Goal: Check status: Check status

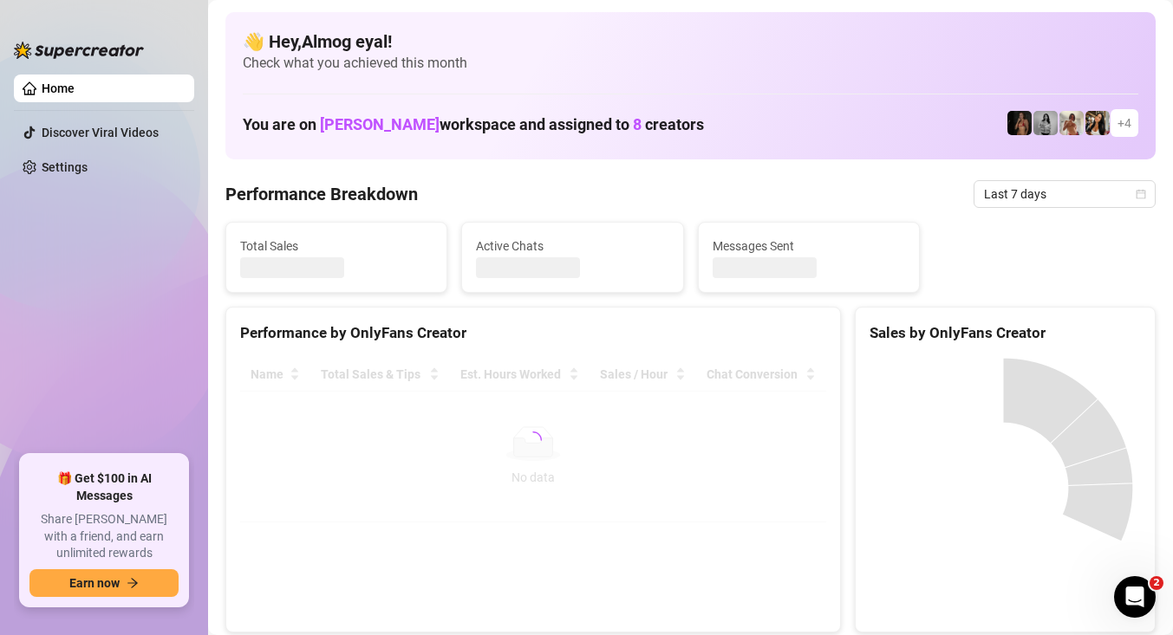
click at [1052, 198] on span "Last 7 days" at bounding box center [1064, 194] width 161 height 26
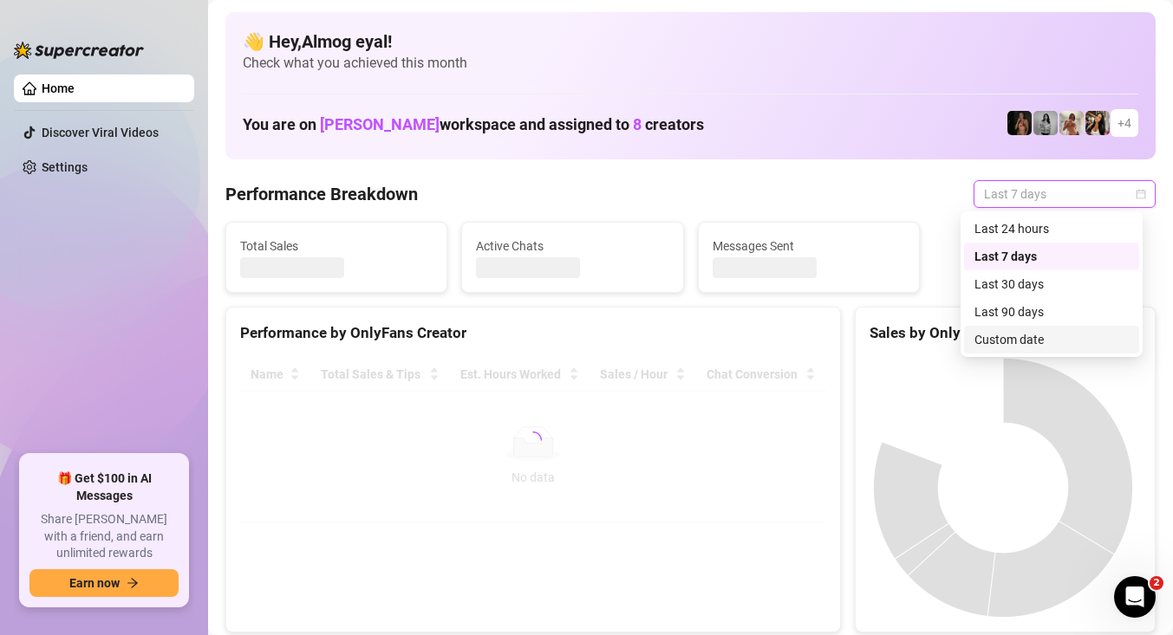
click at [1076, 346] on div "Custom date" at bounding box center [1051, 339] width 154 height 19
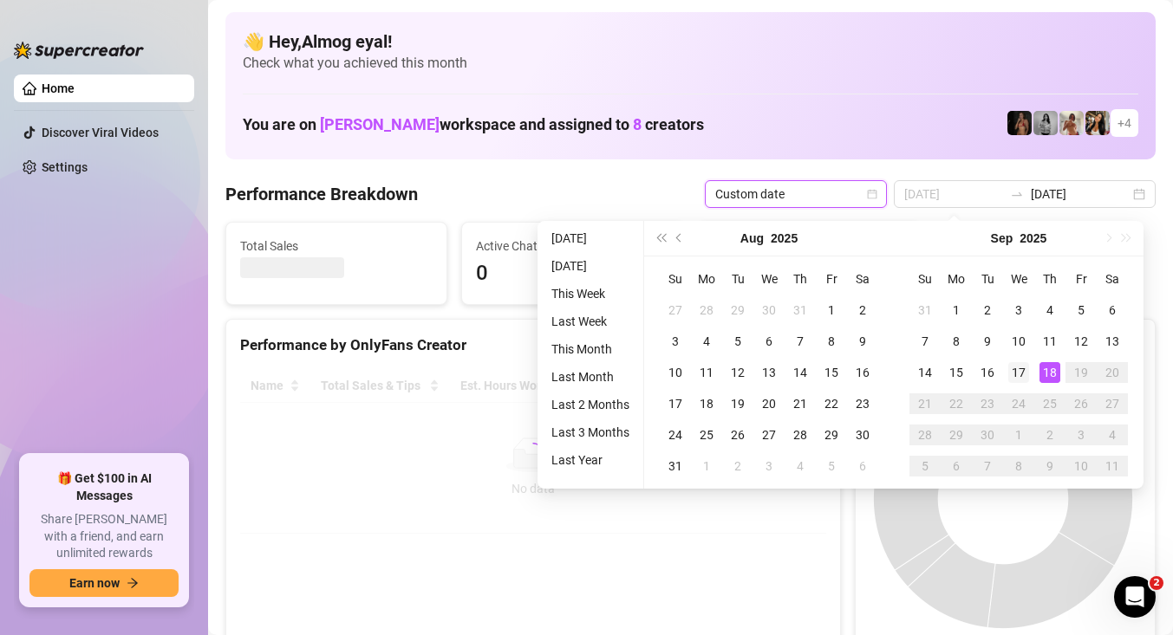
type input "[DATE]"
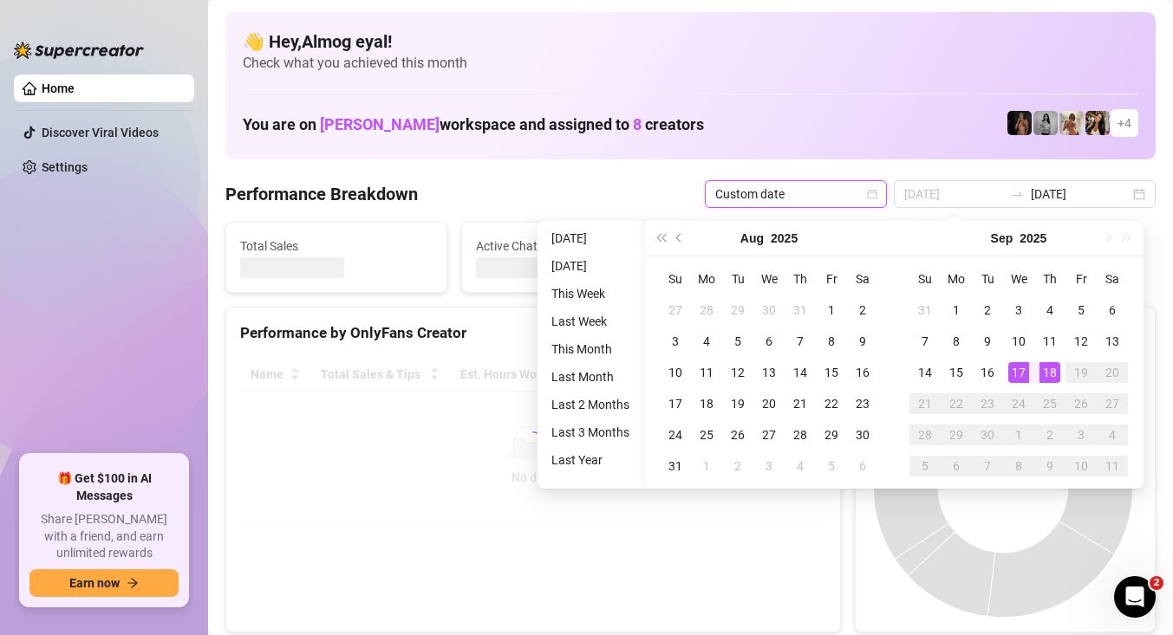
click at [1025, 375] on div "17" at bounding box center [1018, 372] width 21 height 21
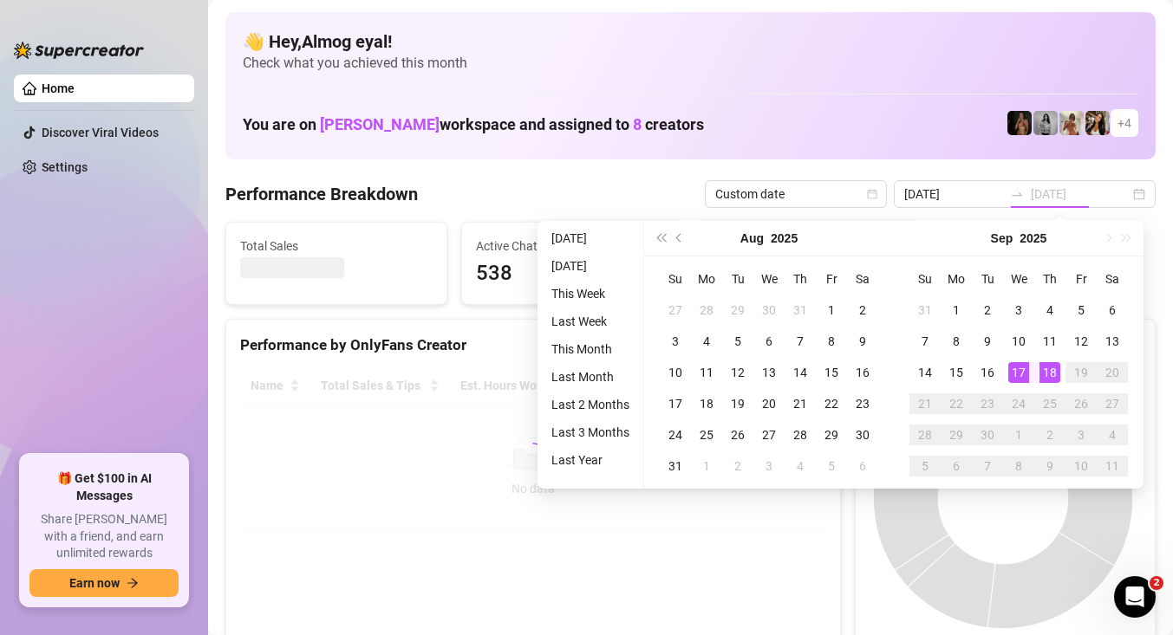
click at [1025, 375] on div "17" at bounding box center [1018, 372] width 21 height 21
type input "[DATE]"
type input "2025-09-11"
type input "[DATE]"
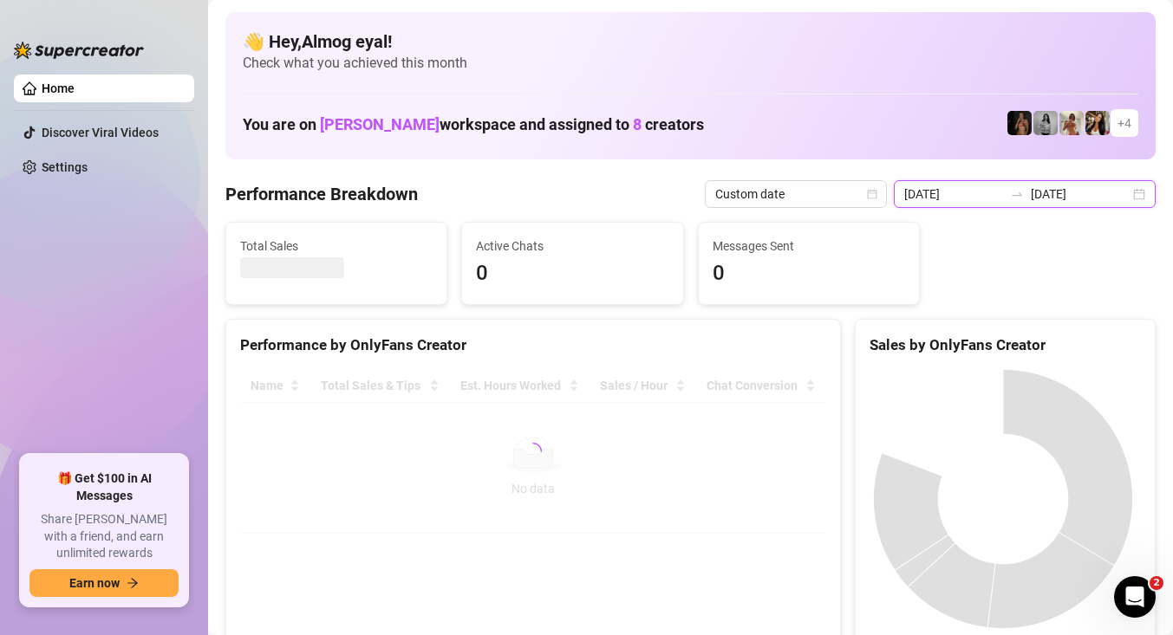
click at [998, 202] on input "2025-09-11" at bounding box center [953, 194] width 99 height 19
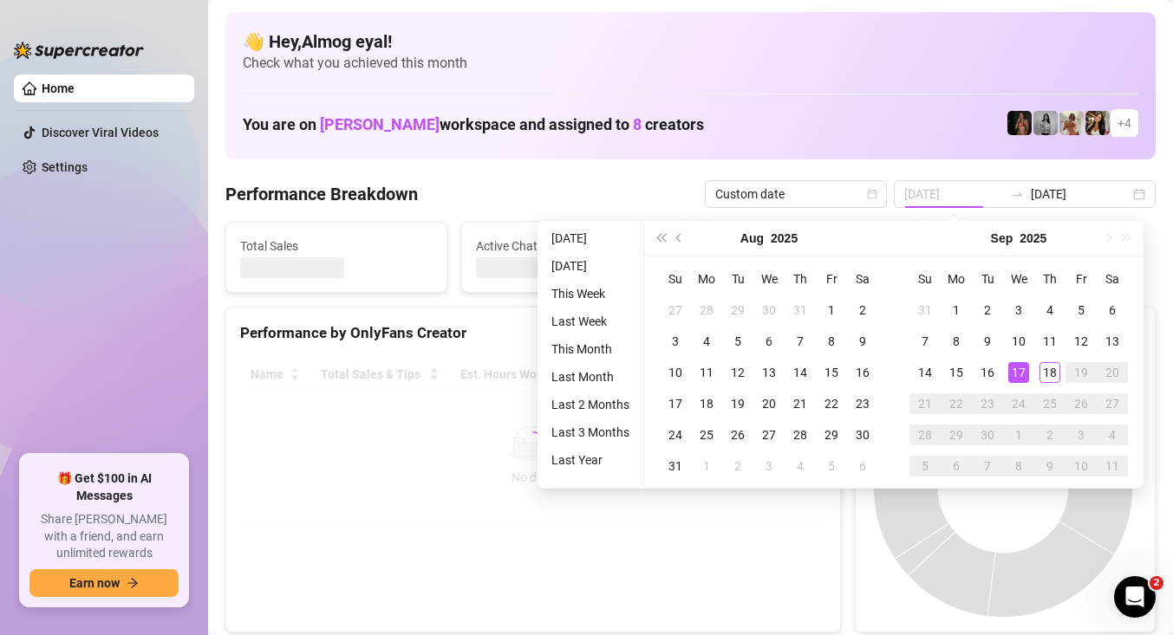
click at [1019, 374] on div "17" at bounding box center [1018, 372] width 21 height 21
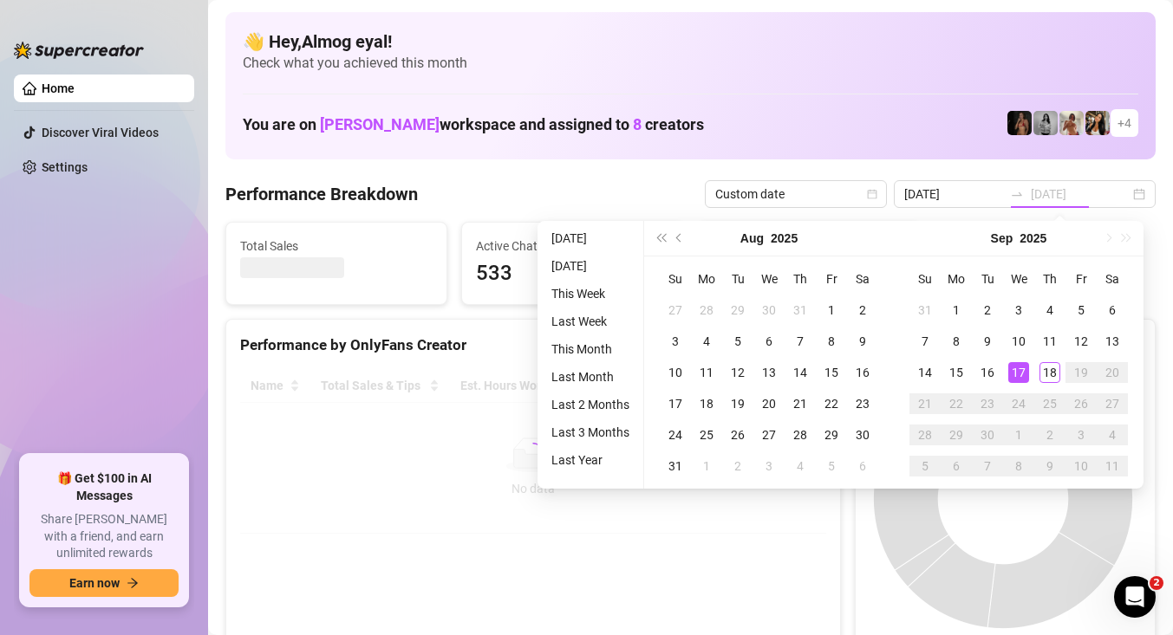
click at [1019, 374] on div "17" at bounding box center [1018, 372] width 21 height 21
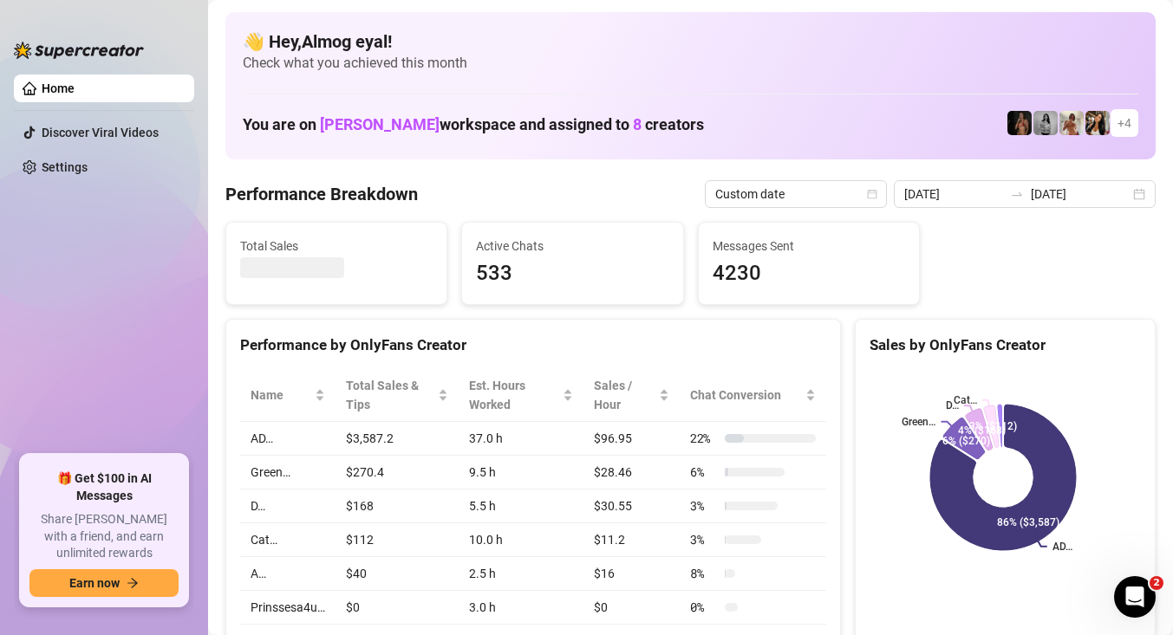
click at [939, 476] on div "AD… Green… D… Cat… 86% ($3,587) 6% ($270) 4% ($168) 3% ($112)" at bounding box center [1004, 477] width 271 height 217
click at [988, 193] on input "2025-09-11" at bounding box center [953, 194] width 99 height 19
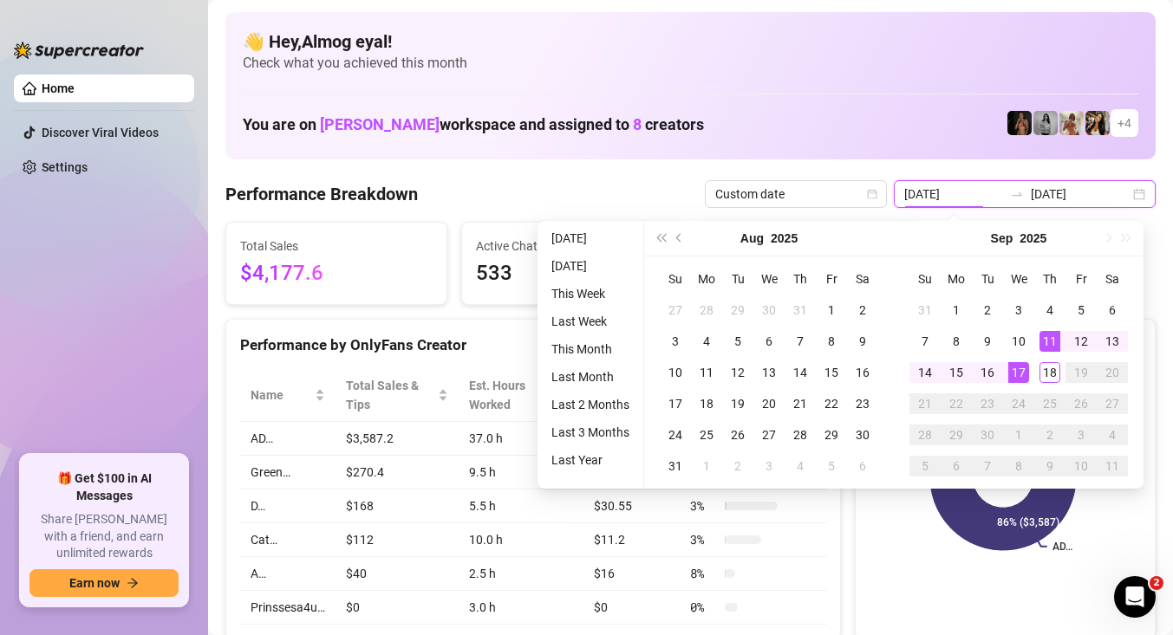
type input "[DATE]"
click at [1026, 363] on div "17" at bounding box center [1018, 372] width 21 height 21
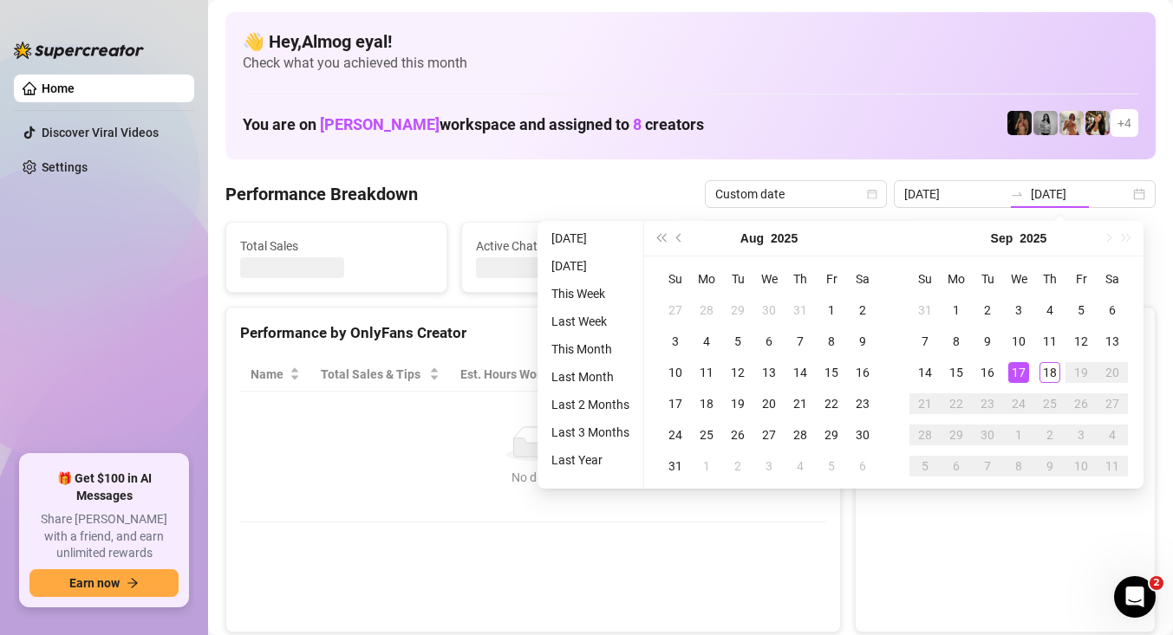
type input "[DATE]"
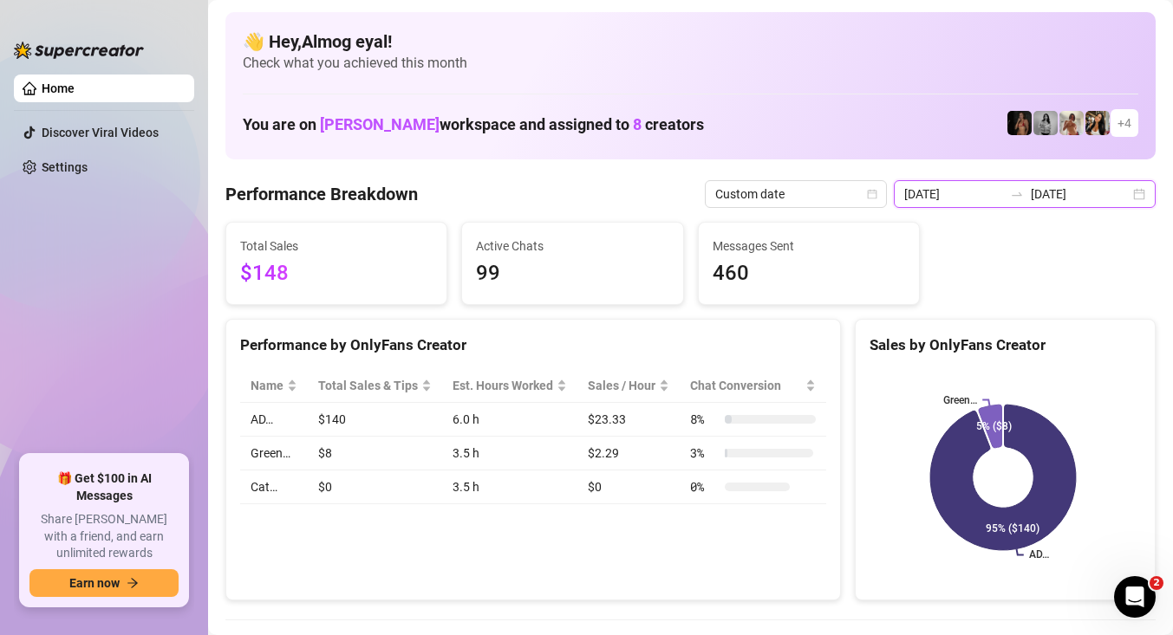
click at [1003, 203] on input "[DATE]" at bounding box center [953, 194] width 99 height 19
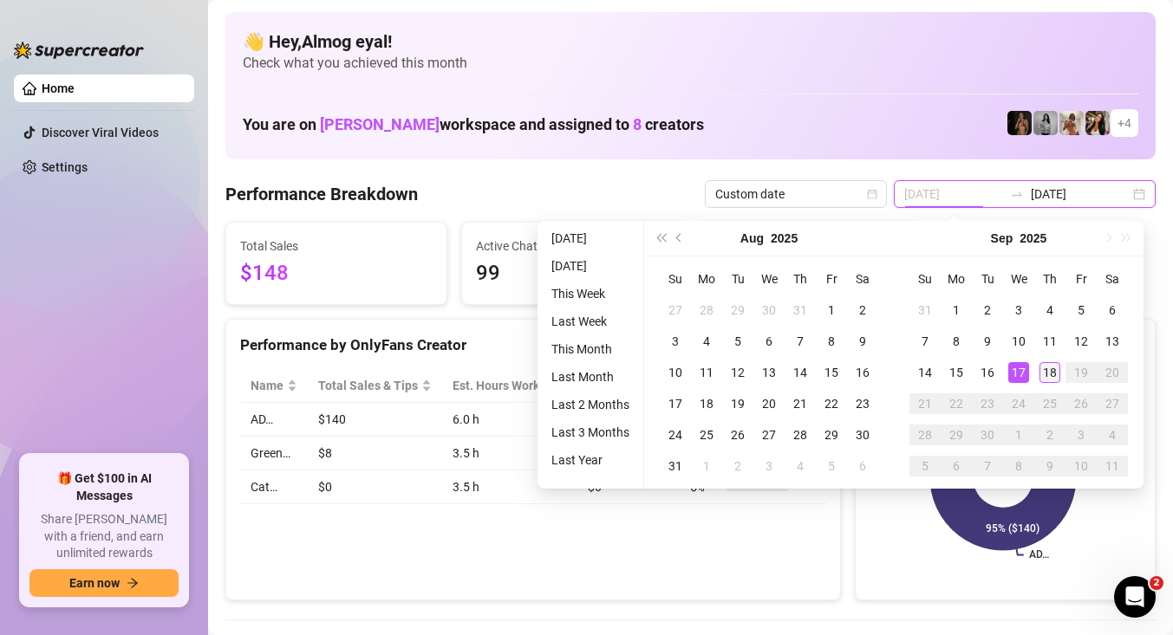
type input "2025-09-18"
click at [1039, 374] on div "18" at bounding box center [1049, 372] width 21 height 21
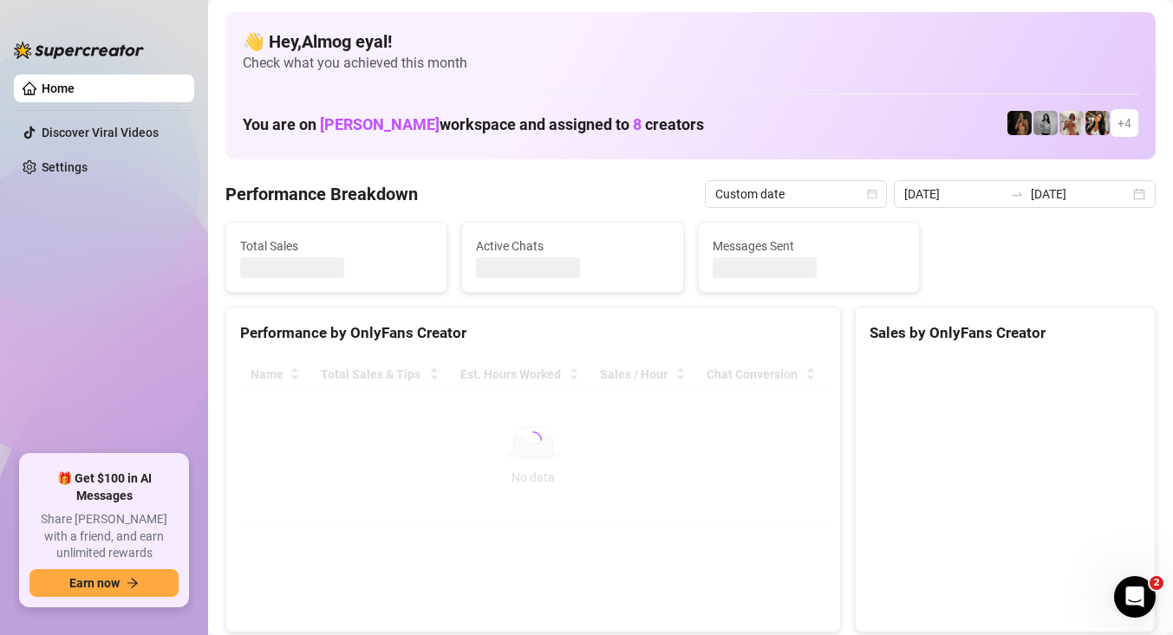
type input "2025-09-18"
click at [1039, 374] on canvas at bounding box center [1002, 488] width 267 height 260
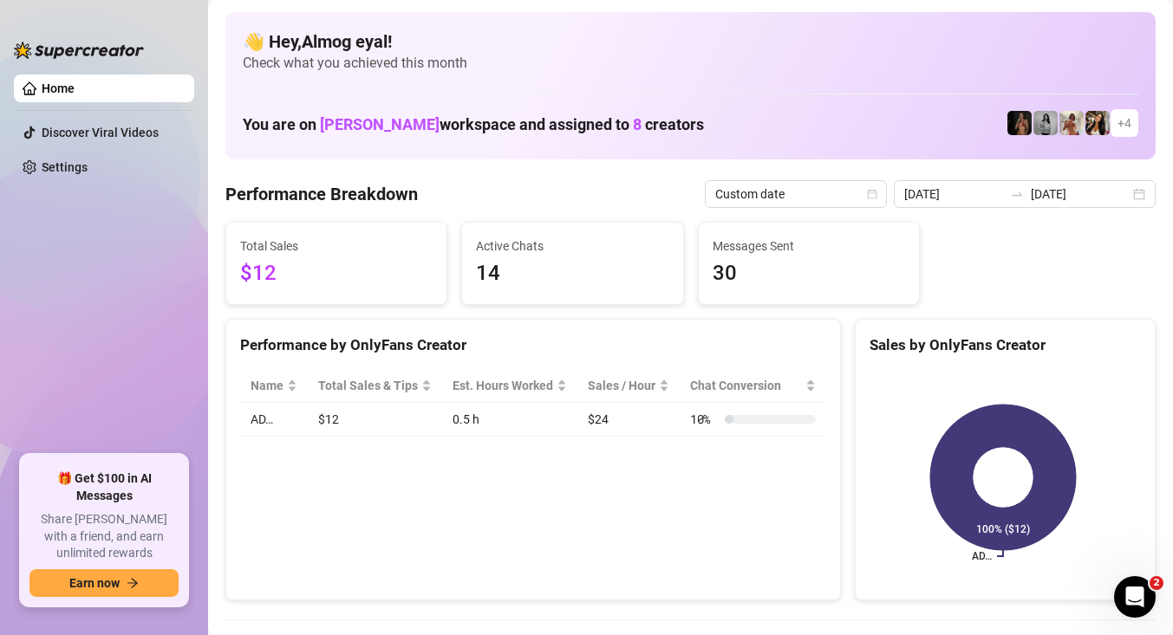
drag, startPoint x: 1130, startPoint y: 498, endPoint x: 1117, endPoint y: 535, distance: 38.7
click at [1126, 530] on div "AD… 100% ($12)" at bounding box center [1004, 477] width 299 height 244
drag, startPoint x: 1056, startPoint y: 633, endPoint x: 950, endPoint y: 694, distance: 123.1
click at [950, 634] on html "Home Discover Viral Videos Settings 🎁 Get $100 in AI Messages Share Izzy with a…" at bounding box center [586, 317] width 1173 height 635
